Goal: Navigation & Orientation: Go to known website

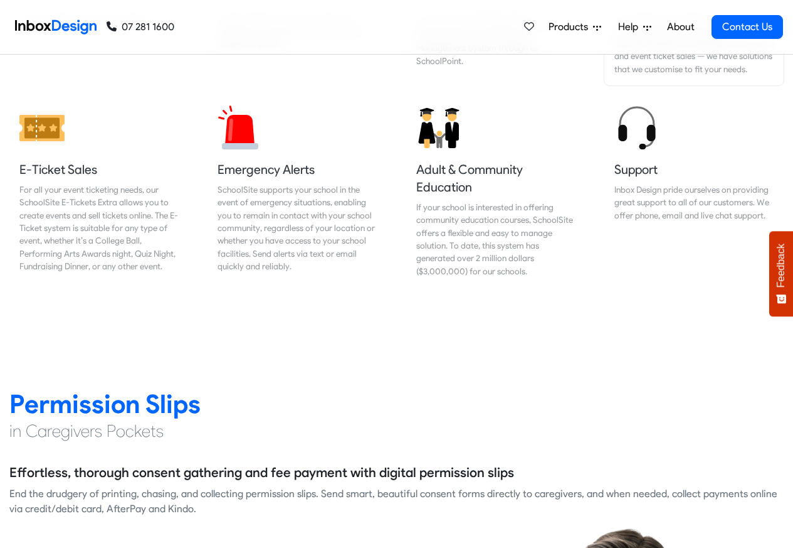
scroll to position [1430, 0]
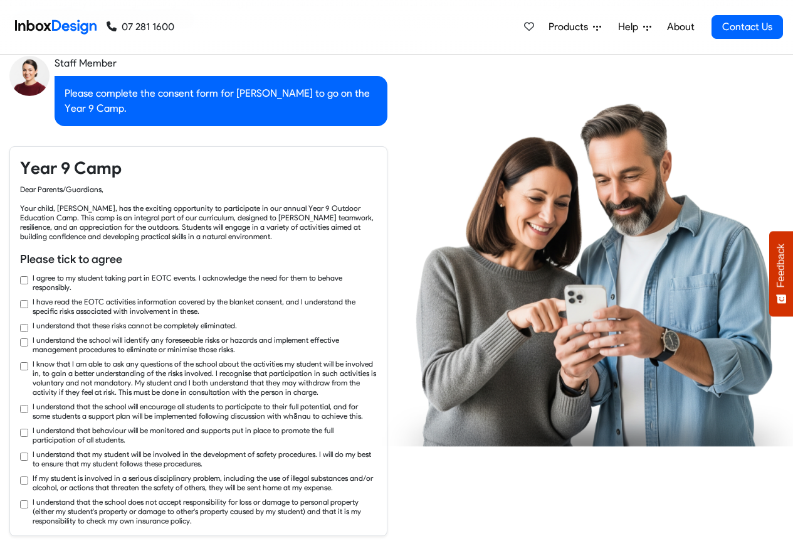
checkbox input "true"
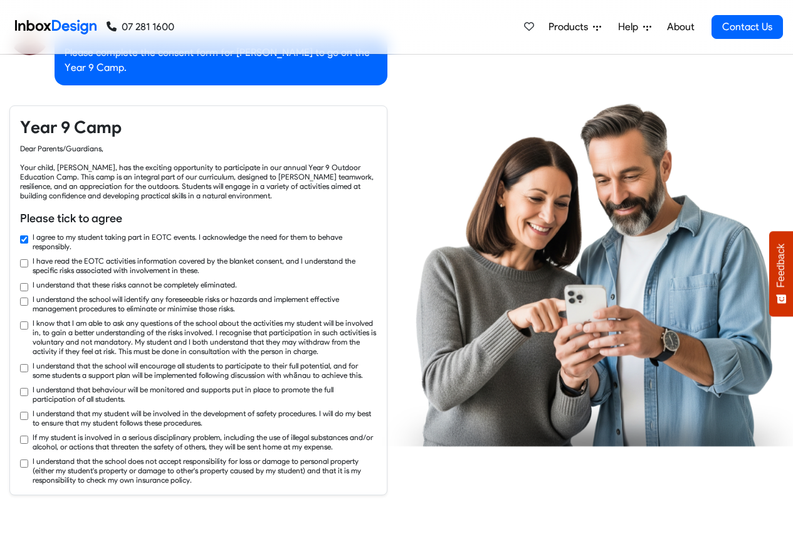
checkbox input "true"
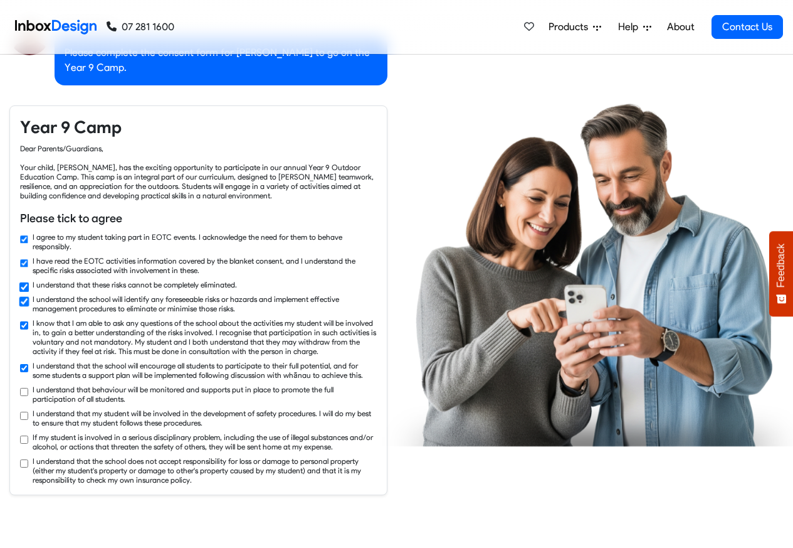
checkbox input "true"
